Goal: Transaction & Acquisition: Purchase product/service

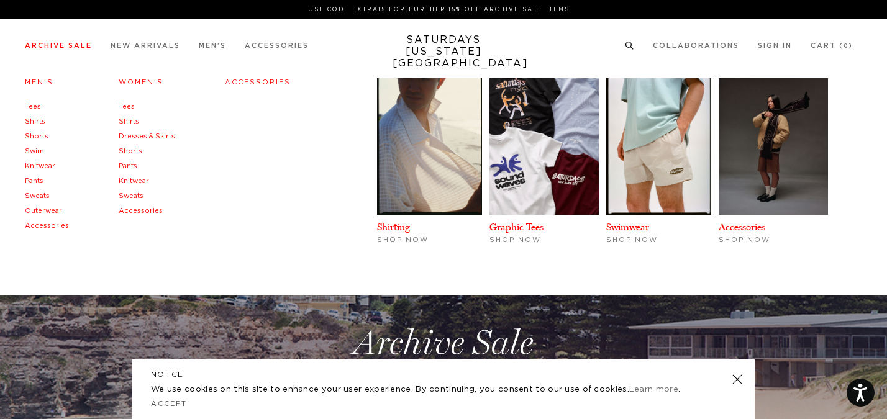
click at [40, 79] on link "Men's" at bounding box center [39, 82] width 29 height 7
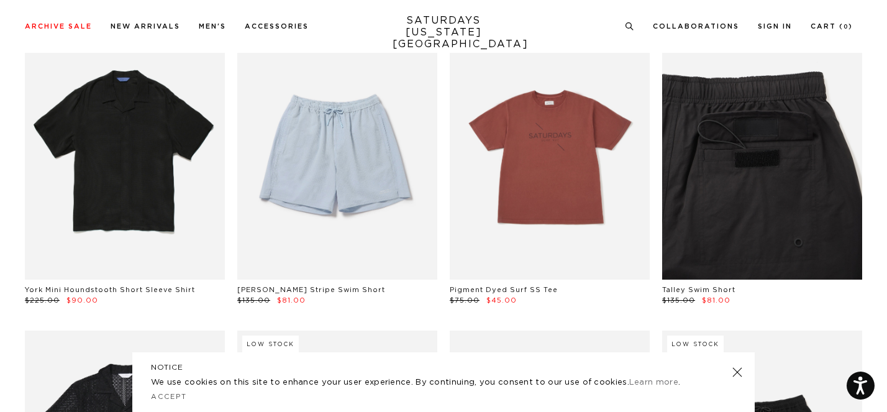
scroll to position [994, 0]
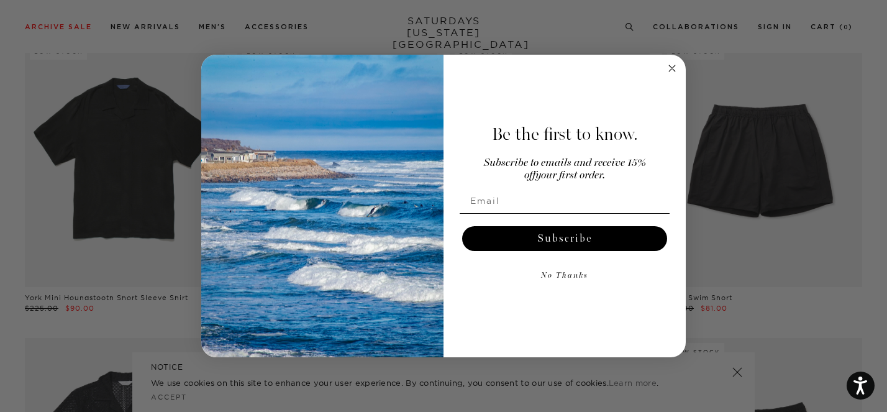
click at [672, 70] on circle "Close dialog" at bounding box center [672, 68] width 14 height 14
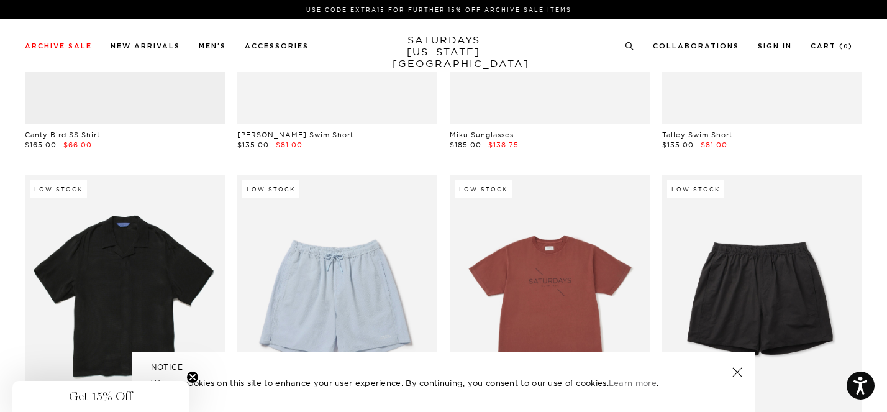
scroll to position [0, 0]
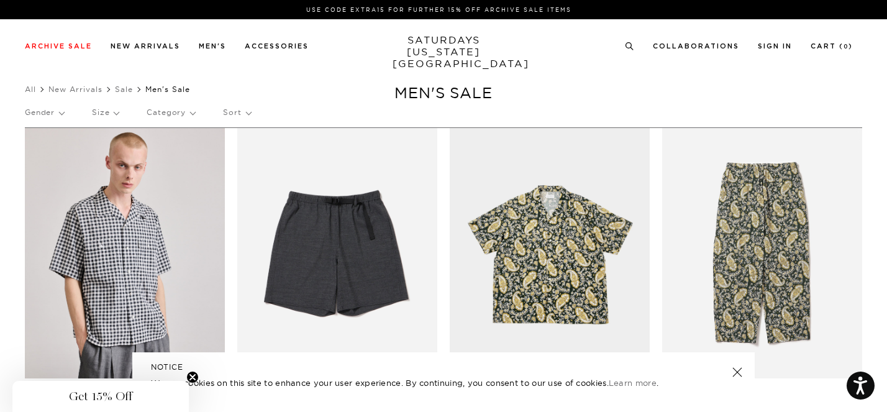
click at [167, 111] on p "Category" at bounding box center [171, 112] width 48 height 29
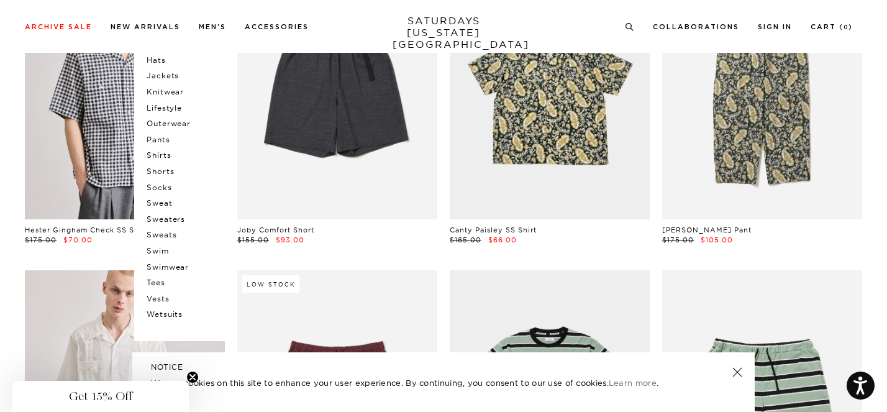
scroll to position [157, 0]
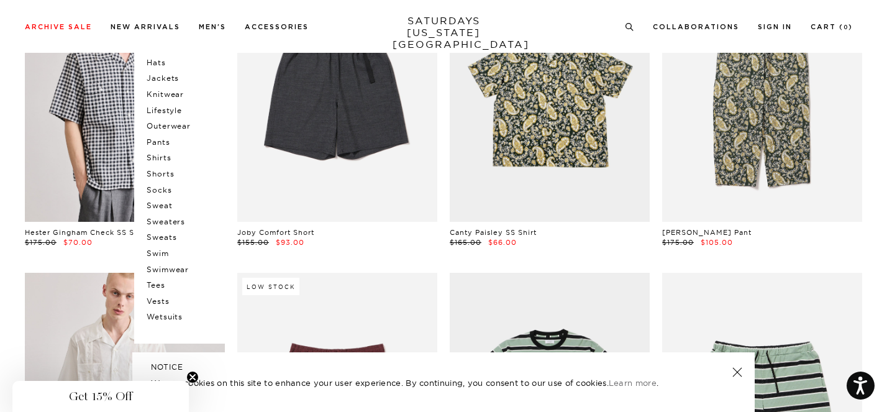
click at [164, 238] on p "Sweats" at bounding box center [184, 237] width 75 height 16
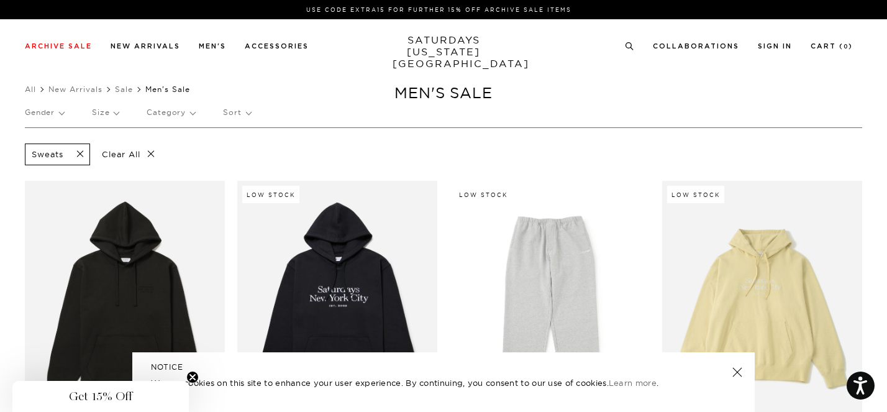
click at [160, 107] on p "Category" at bounding box center [171, 112] width 48 height 29
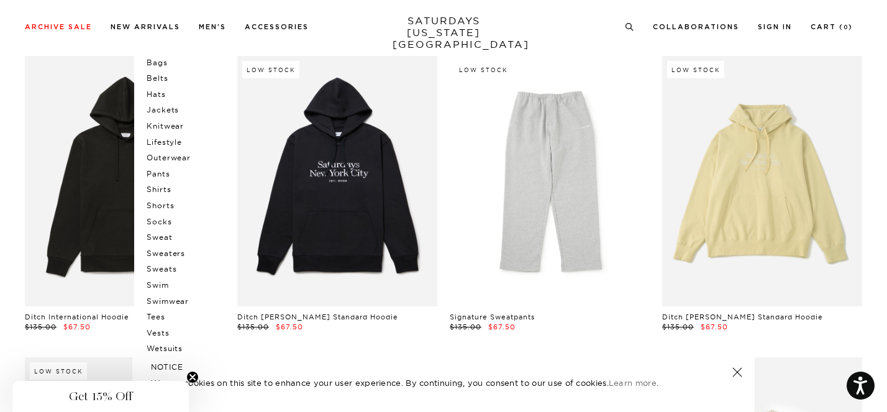
scroll to position [142, 0]
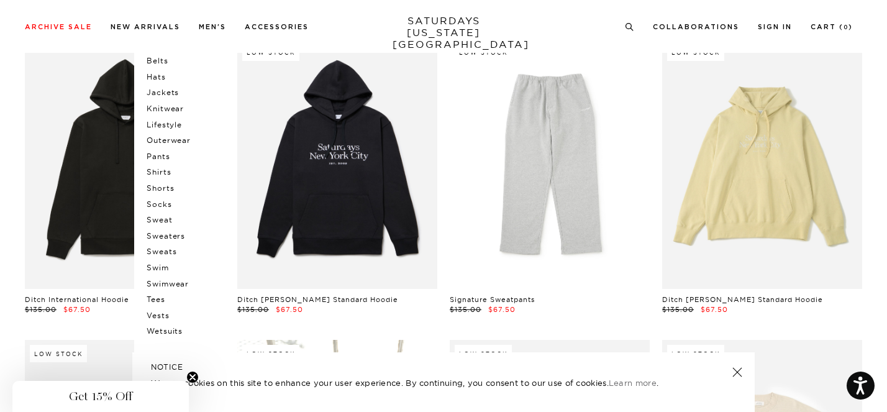
click at [167, 171] on p "Shirts" at bounding box center [184, 172] width 75 height 16
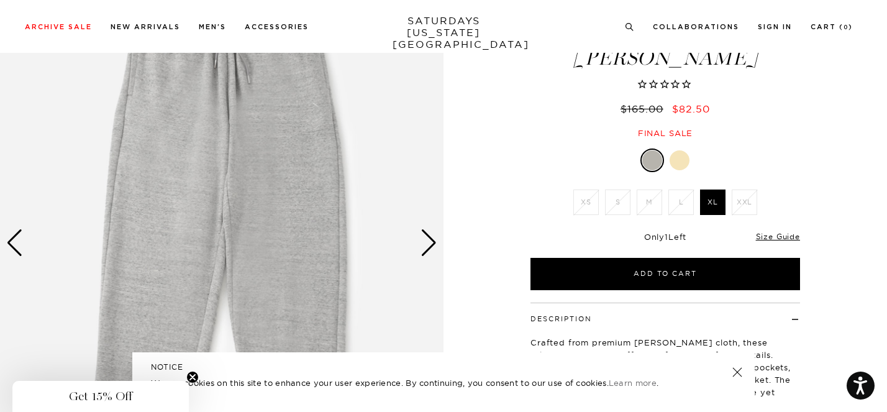
scroll to position [62, 0]
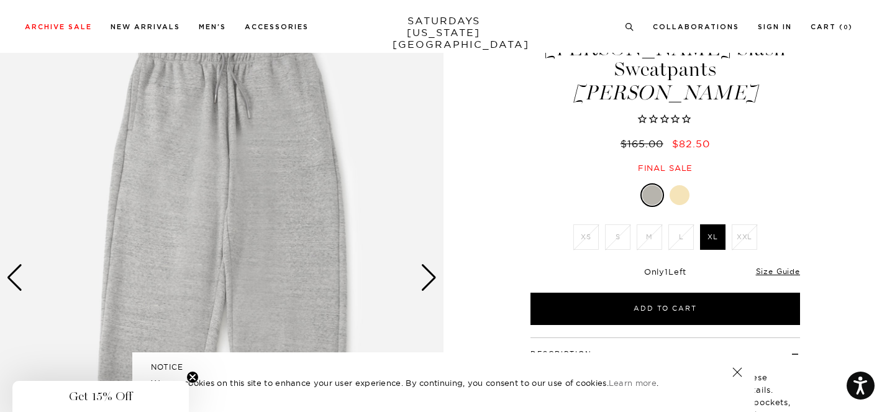
click at [679, 185] on div at bounding box center [680, 195] width 20 height 20
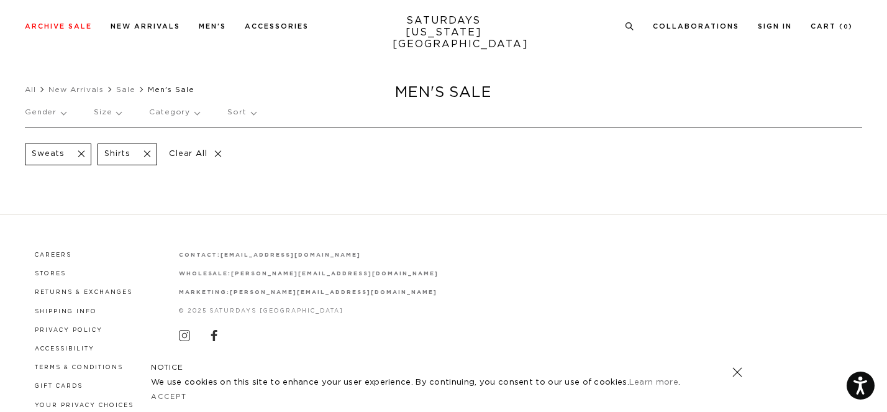
scroll to position [34, 0]
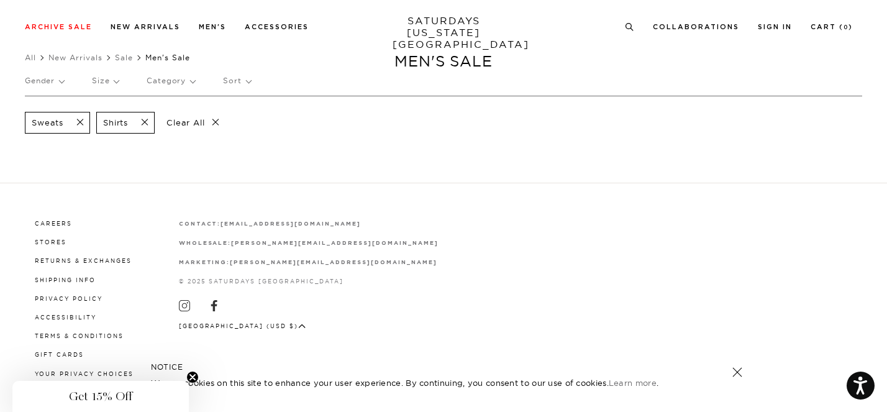
click at [82, 122] on span at bounding box center [76, 123] width 26 height 12
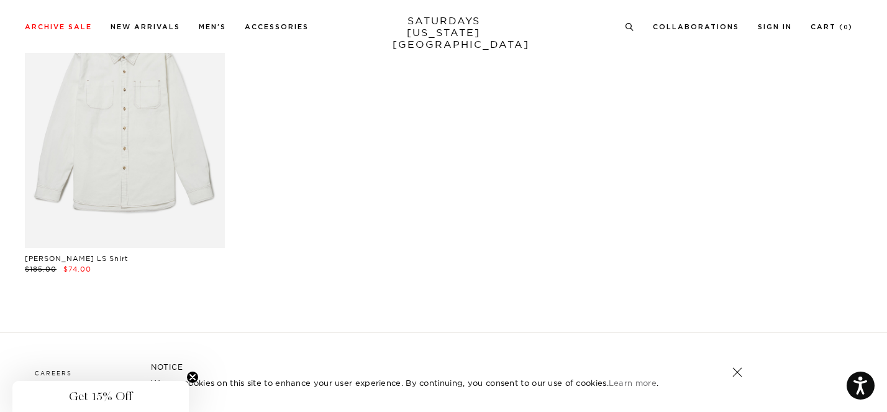
scroll to position [6049, 0]
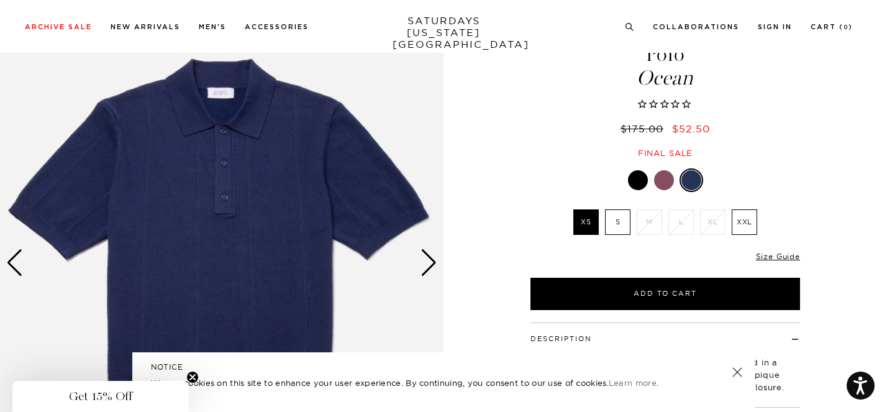
scroll to position [86, 0]
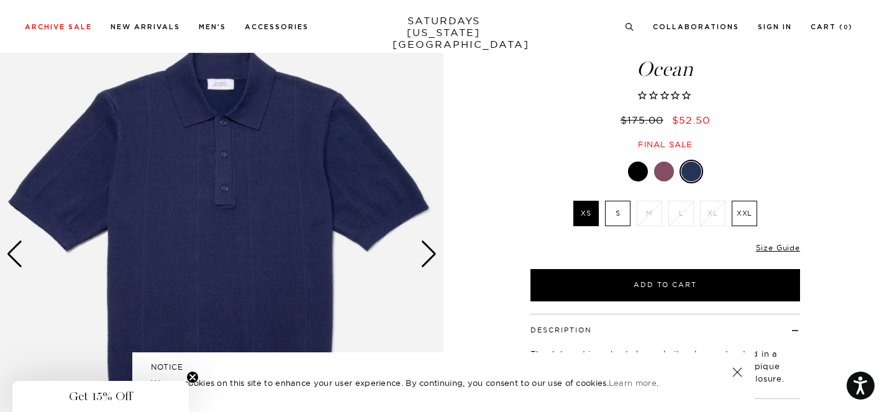
click at [433, 244] on div "Next slide" at bounding box center [429, 253] width 17 height 27
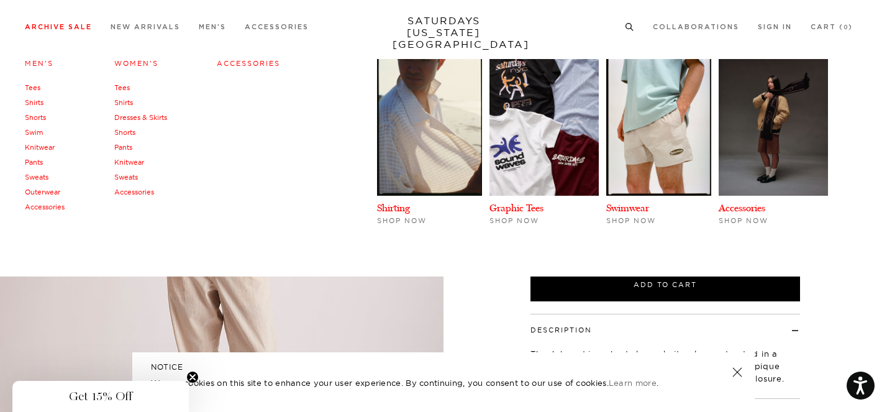
click at [36, 91] on link "Tees" at bounding box center [33, 87] width 16 height 9
click at [42, 144] on link "Knitwear" at bounding box center [40, 147] width 30 height 9
click at [42, 194] on link "Outerwear" at bounding box center [42, 192] width 35 height 9
click at [40, 208] on link "Accessories" at bounding box center [45, 207] width 40 height 9
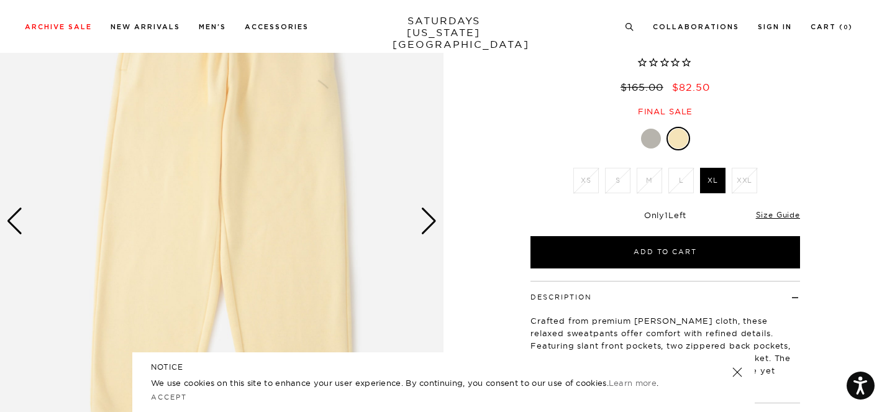
scroll to position [107, 0]
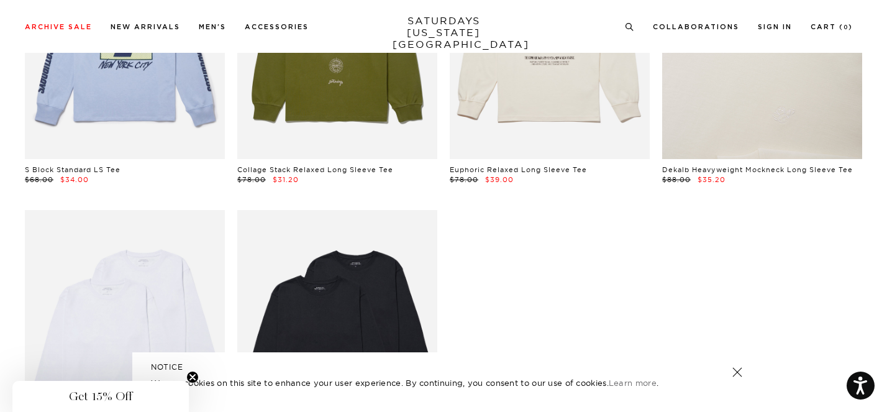
scroll to position [4114, 0]
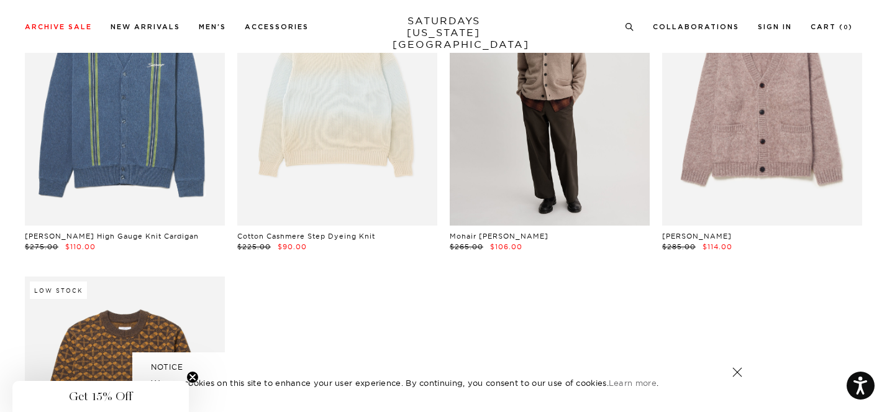
scroll to position [1038, 0]
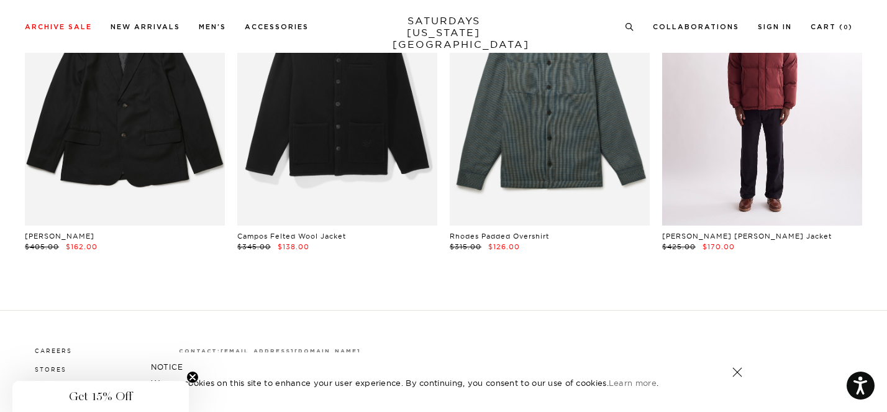
scroll to position [2983, 0]
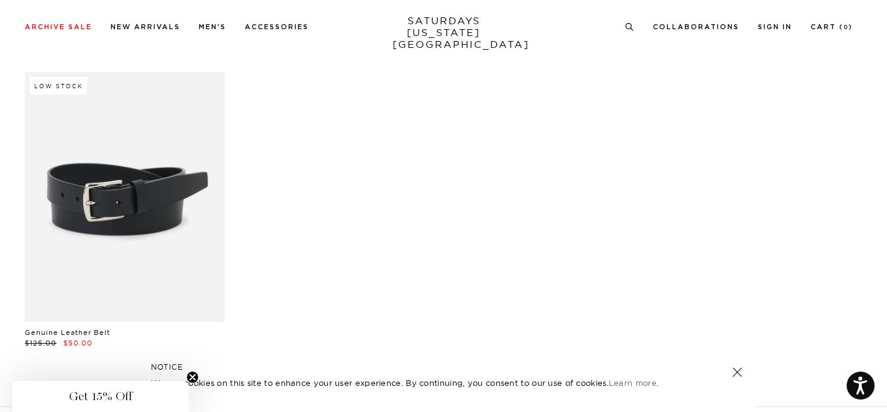
scroll to position [959, 0]
